Goal: Find specific page/section: Find specific page/section

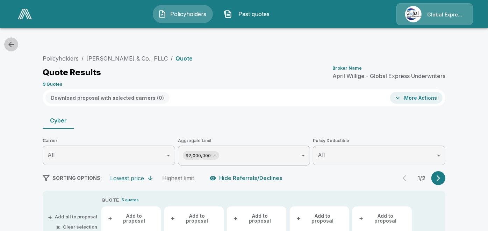
click at [11, 45] on icon "button" at bounding box center [11, 44] width 8 height 8
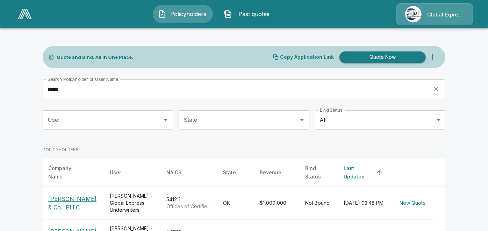
click at [123, 26] on header "Policyholders Past quotes Global Express Underwriters" at bounding box center [244, 14] width 488 height 28
drag, startPoint x: 123, startPoint y: 26, endPoint x: 165, endPoint y: 38, distance: 43.3
click at [165, 38] on div "Policyholders Past quotes Global Express Underwriters Quote and Bind. All in On…" at bounding box center [244, 141] width 488 height 282
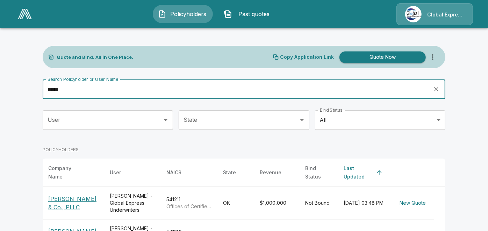
drag, startPoint x: 122, startPoint y: 87, endPoint x: -5, endPoint y: 101, distance: 127.3
click at [0, 101] on html "Policyholders Past quotes Global Express Underwriters Quote and Bind. All in On…" at bounding box center [244, 141] width 488 height 282
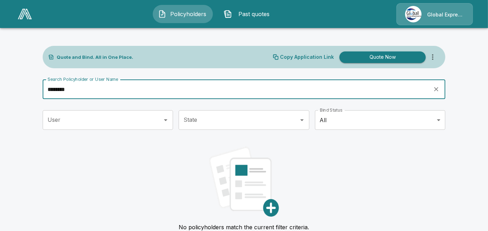
click at [57, 85] on input "********" at bounding box center [236, 89] width 386 height 20
type input "*"
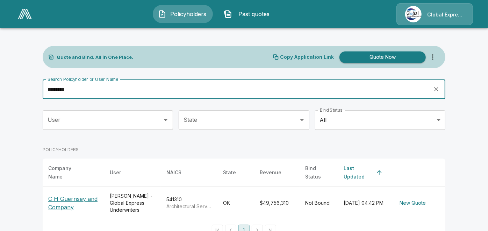
type input "********"
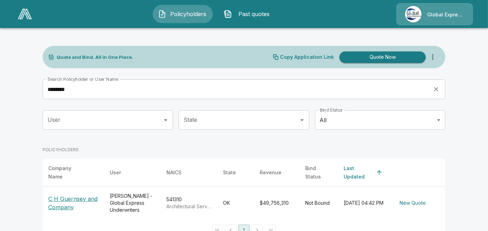
click at [65, 197] on p "C H Guernsey and Company" at bounding box center [73, 202] width 50 height 17
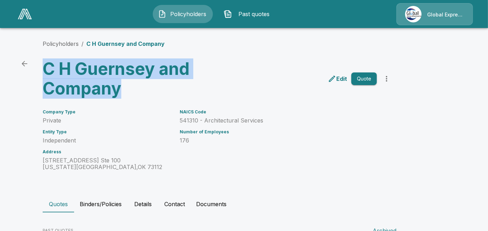
drag, startPoint x: 49, startPoint y: 68, endPoint x: 125, endPoint y: 88, distance: 78.9
click at [125, 88] on h3 "C H Guernsey and Company" at bounding box center [129, 78] width 173 height 39
copy h3 "C H Guernsey and Company"
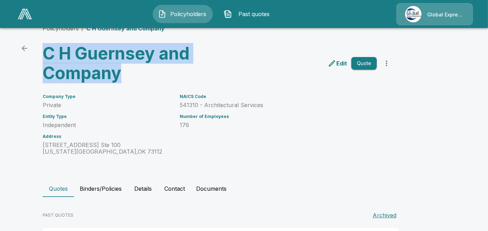
scroll to position [82, 0]
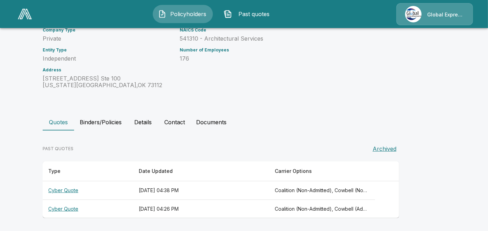
click at [66, 192] on th "Cyber Quote" at bounding box center [88, 190] width 91 height 19
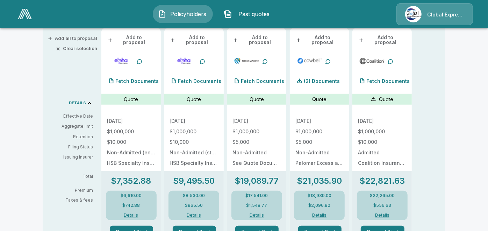
scroll to position [185, 0]
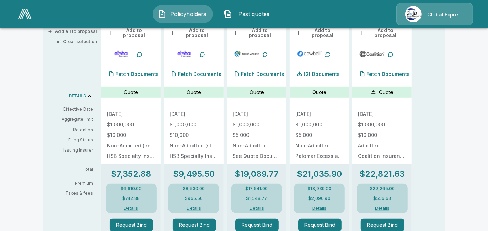
click at [84, 161] on div "+ Add all to proposal × Clear selection DETAILS Effective Date Aggregate limit …" at bounding box center [71, 225] width 56 height 428
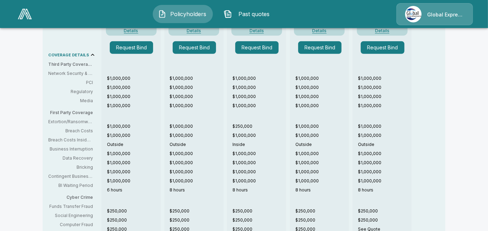
scroll to position [387, 0]
